Goal: Information Seeking & Learning: Learn about a topic

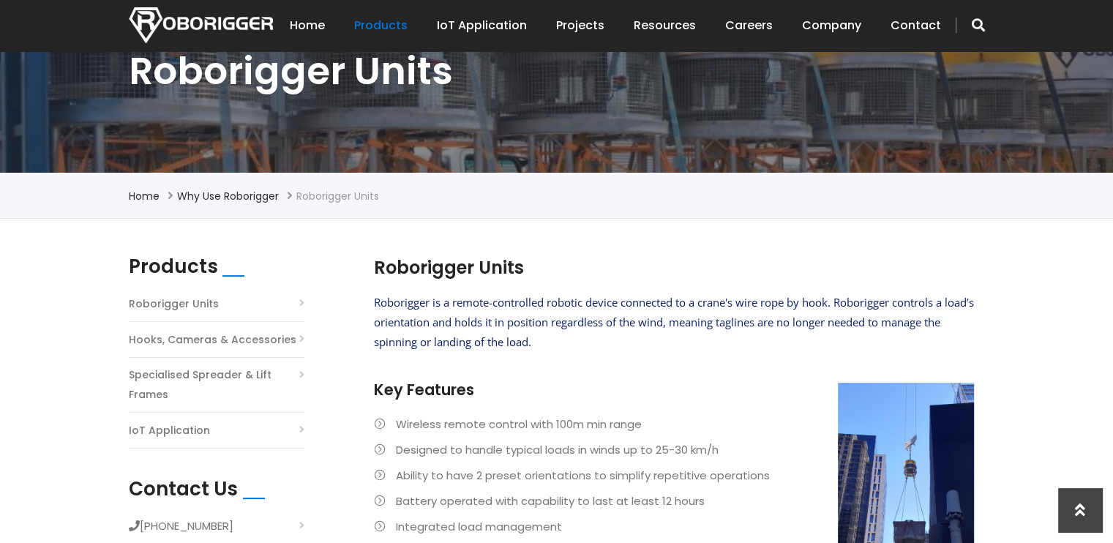
scroll to position [219, 0]
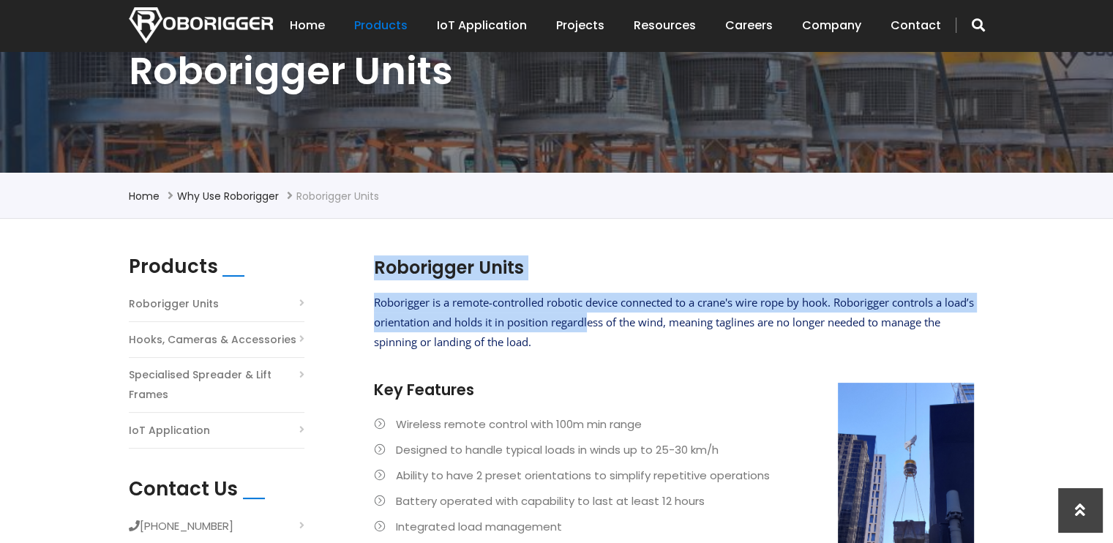
drag, startPoint x: 372, startPoint y: 298, endPoint x: 620, endPoint y: 324, distance: 248.6
click at [620, 324] on section "Roborigger Units Roborigger is a remote-controlled robotic device connected to …" at bounding box center [673, 445] width 614 height 381
drag, startPoint x: 620, startPoint y: 324, endPoint x: 547, endPoint y: 347, distance: 76.1
click at [547, 347] on span "Roborigger is a remote-controlled robotic device connected to a crane's wire ro…" at bounding box center [674, 322] width 600 height 54
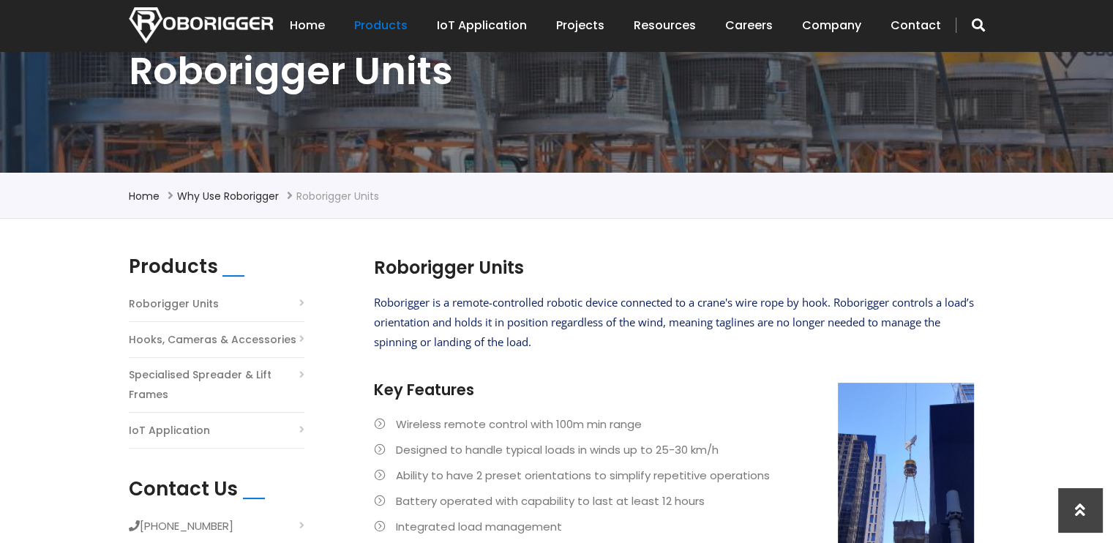
drag, startPoint x: 584, startPoint y: 332, endPoint x: 369, endPoint y: 296, distance: 218.0
click at [369, 296] on section "Roborigger Units Roborigger is a remote-controlled robotic device connected to …" at bounding box center [673, 445] width 614 height 381
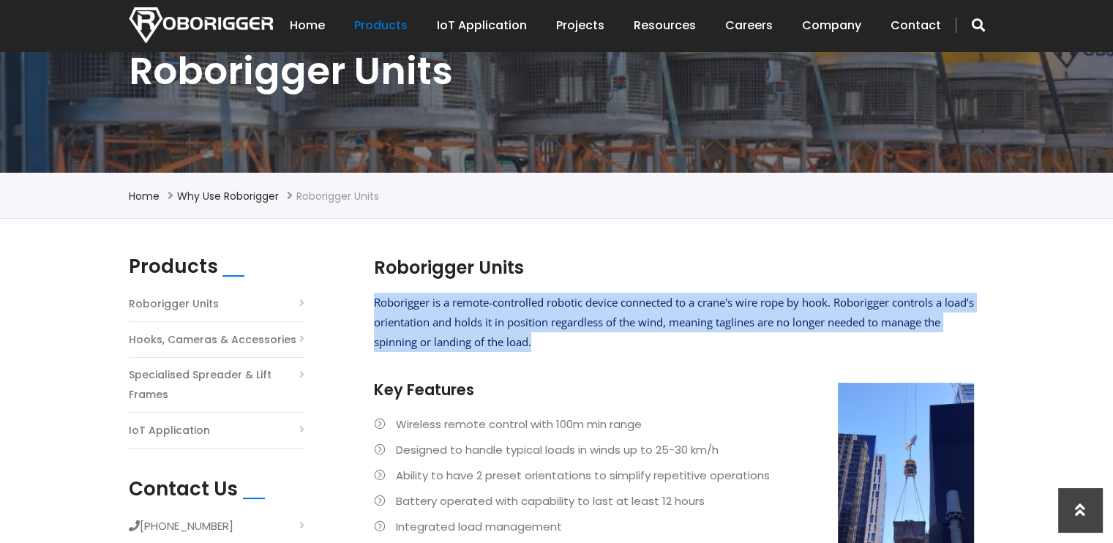
drag, startPoint x: 373, startPoint y: 305, endPoint x: 553, endPoint y: 340, distance: 183.3
click at [553, 340] on p "Roborigger is a remote-controlled robotic device connected to a crane's wire ro…" at bounding box center [674, 322] width 600 height 59
copy span "Roborigger is a remote-controlled robotic device connected to a crane's wire ro…"
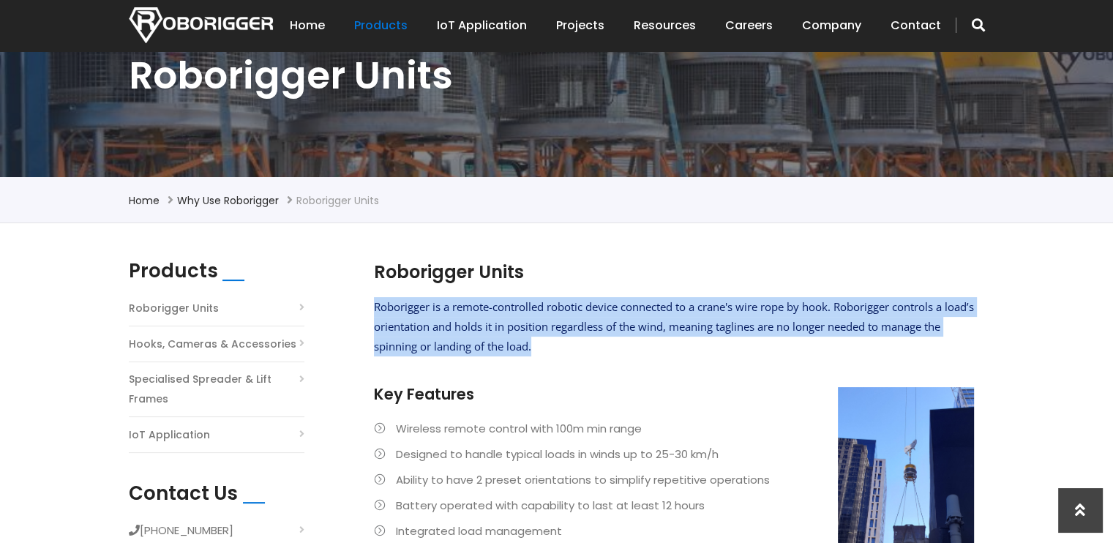
scroll to position [237, 0]
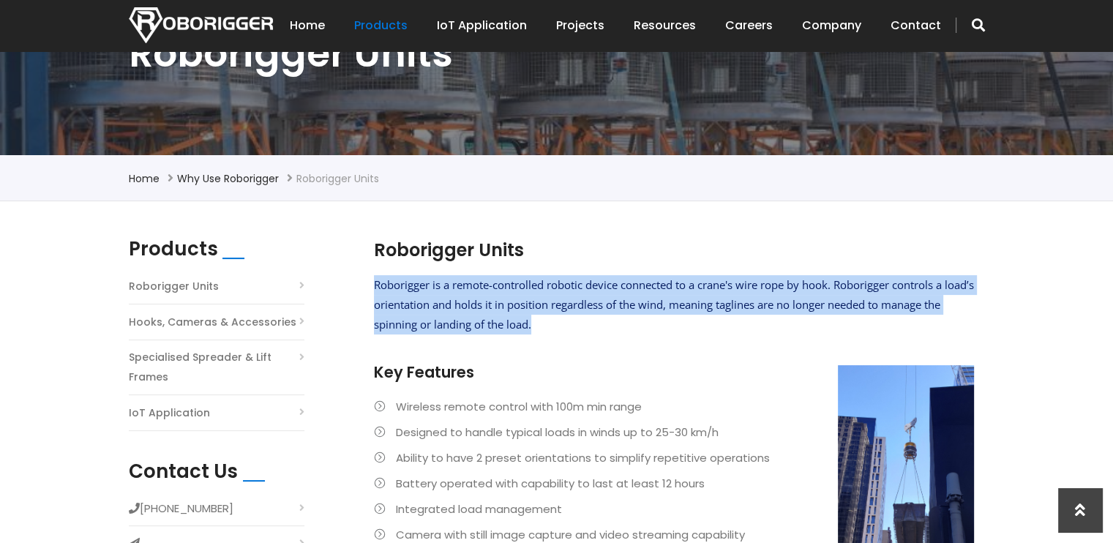
click at [170, 413] on link "IoT Application" at bounding box center [169, 413] width 81 height 20
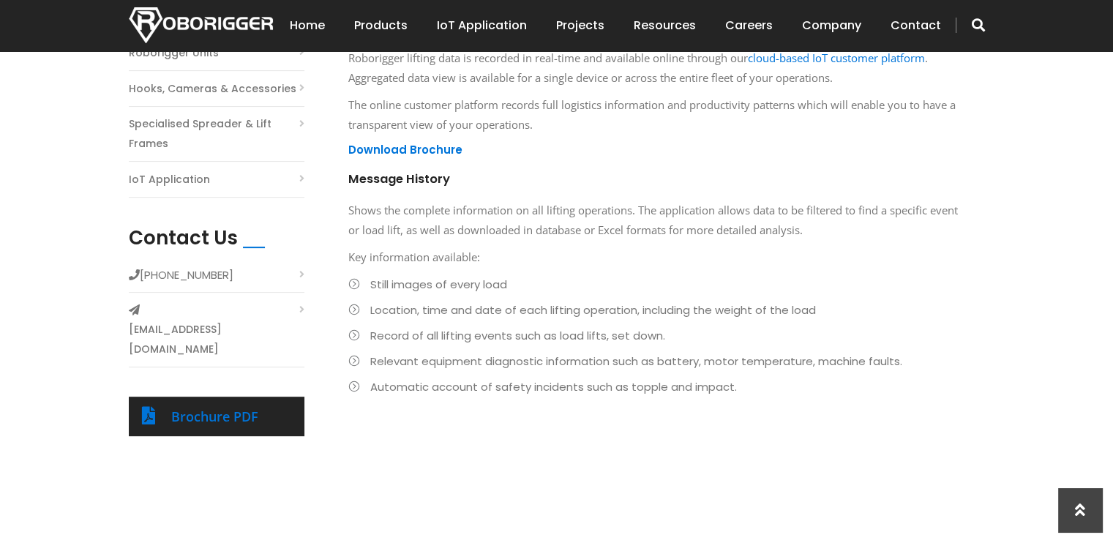
scroll to position [342, 0]
